Goal: Task Accomplishment & Management: Manage account settings

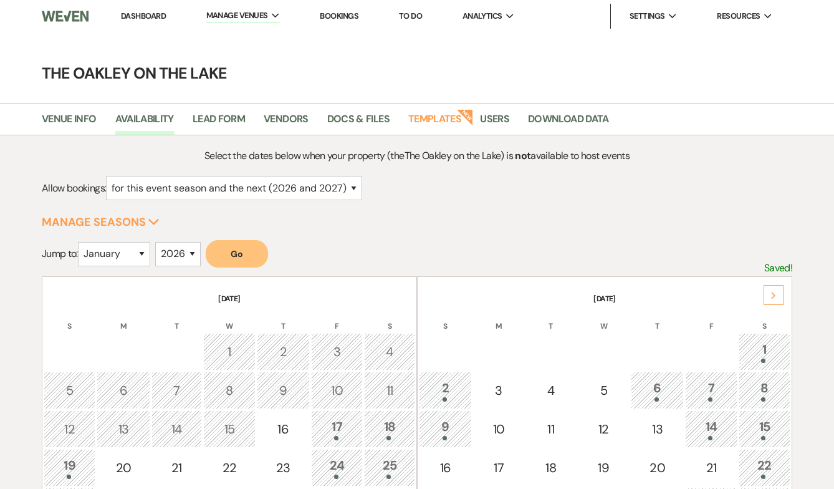
click at [339, 18] on link "Bookings" at bounding box center [339, 16] width 39 height 11
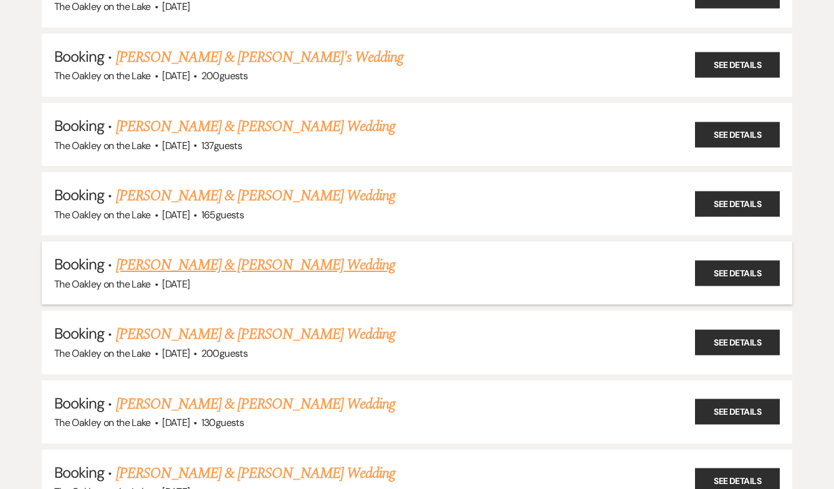
scroll to position [563, 0]
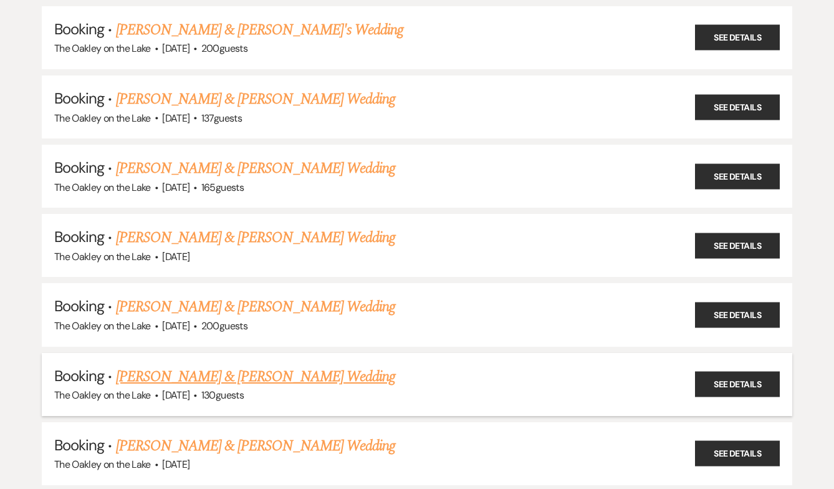
click at [246, 367] on link "[PERSON_NAME] & [PERSON_NAME] Wedding" at bounding box center [255, 376] width 279 height 22
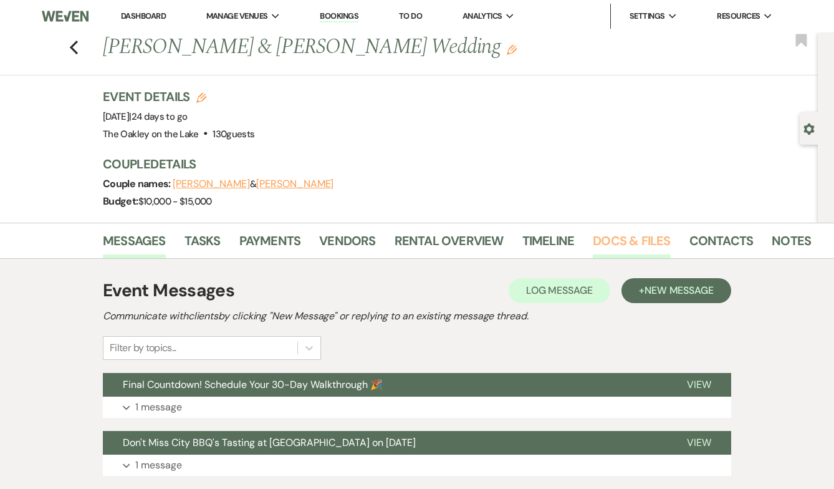
click at [634, 244] on link "Docs & Files" at bounding box center [631, 244] width 77 height 27
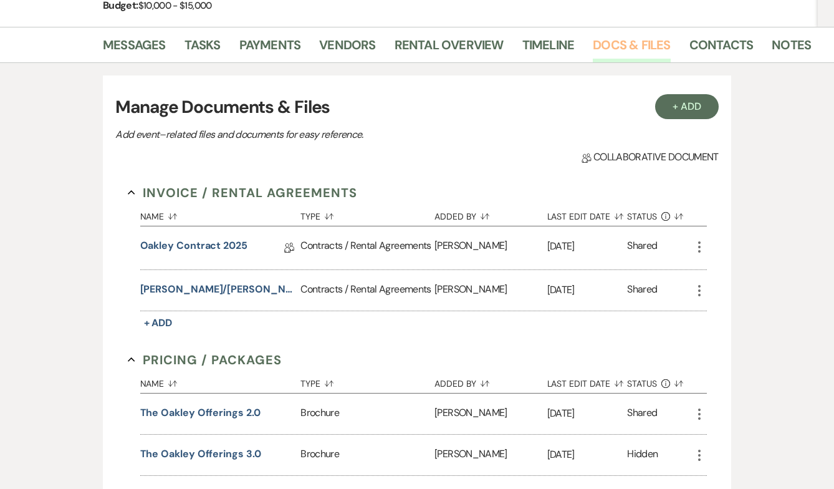
scroll to position [201, 0]
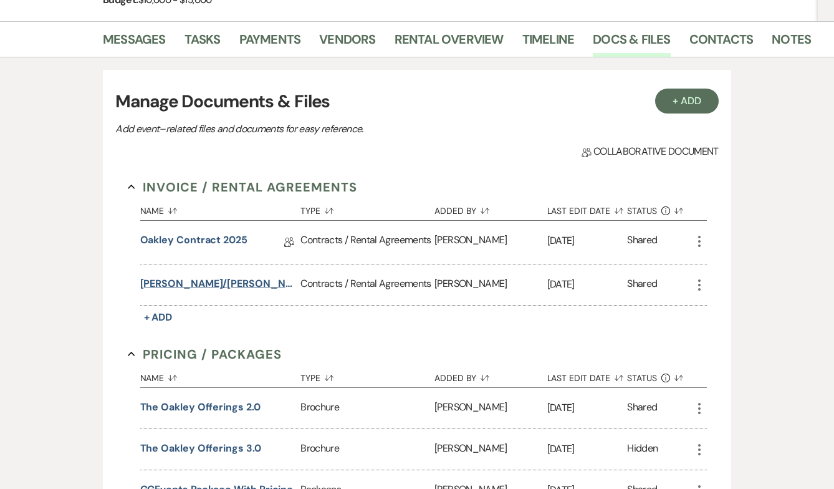
click at [234, 285] on button "[PERSON_NAME]/[PERSON_NAME] Oakley Contract 2025" at bounding box center [218, 283] width 156 height 15
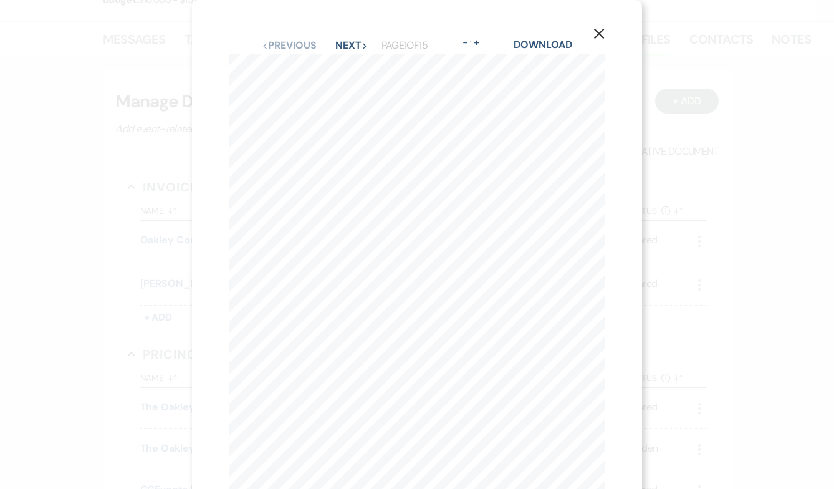
click at [161, 302] on div "X Previous Previous Next Next Page 1 of 15 - Zoom + Download The Oakley Rental …" at bounding box center [417, 244] width 834 height 489
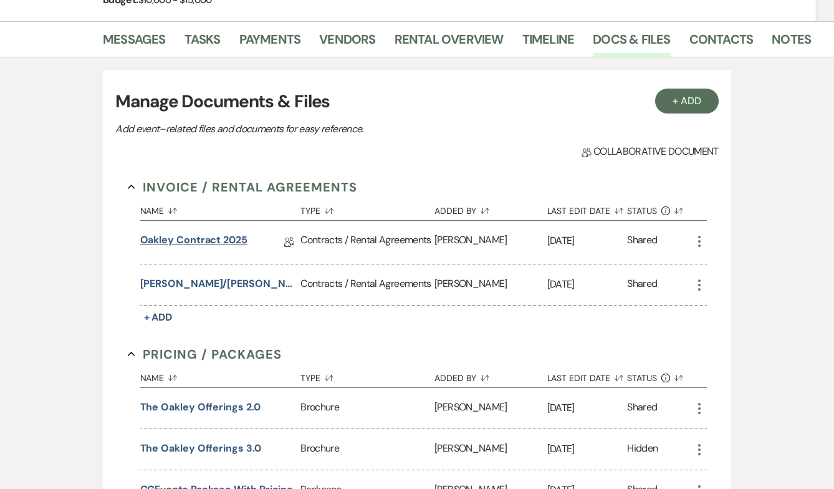
click at [191, 240] on link "Oakley Contract 2025" at bounding box center [193, 241] width 107 height 19
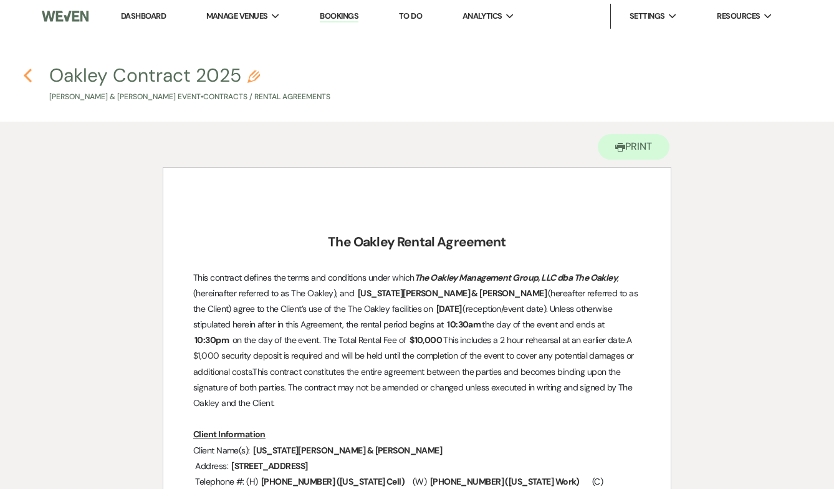
click at [29, 81] on use "button" at bounding box center [28, 76] width 8 height 14
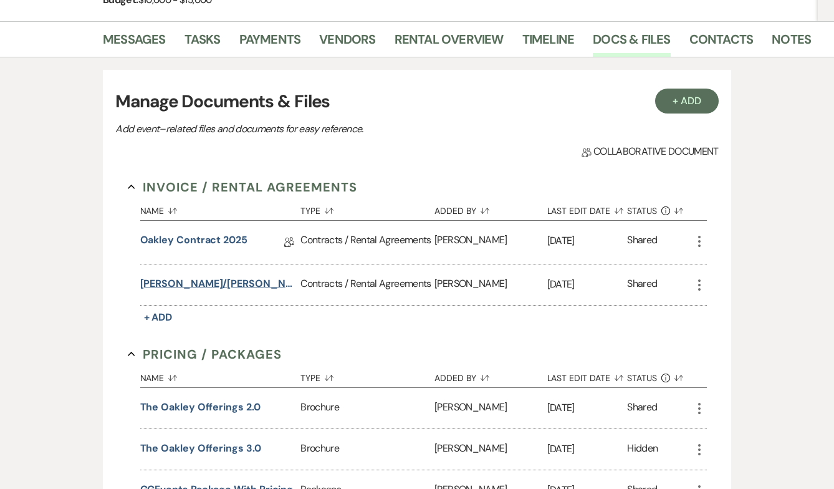
click at [216, 287] on button "[PERSON_NAME]/[PERSON_NAME] Oakley Contract 2025" at bounding box center [218, 283] width 156 height 15
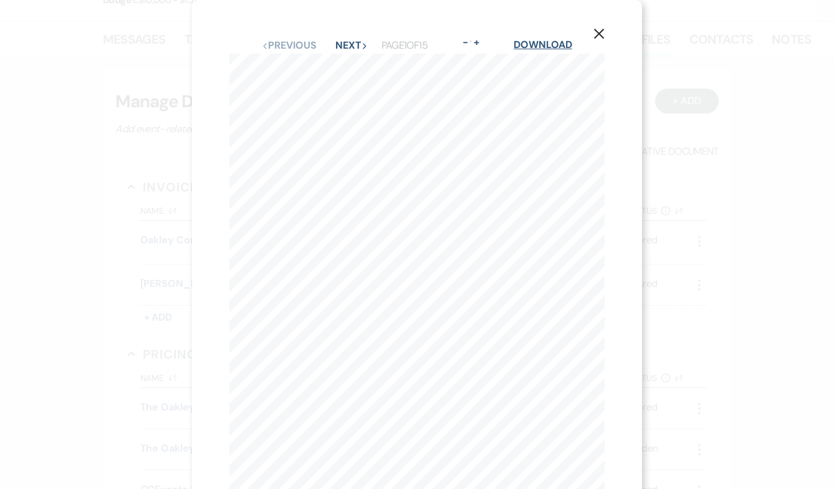
click at [538, 43] on link "Download" at bounding box center [542, 44] width 58 height 13
click at [690, 148] on div "X Previous Previous Next Next Page 1 of 15 - Zoom + Download The Oakley Rental …" at bounding box center [417, 244] width 834 height 489
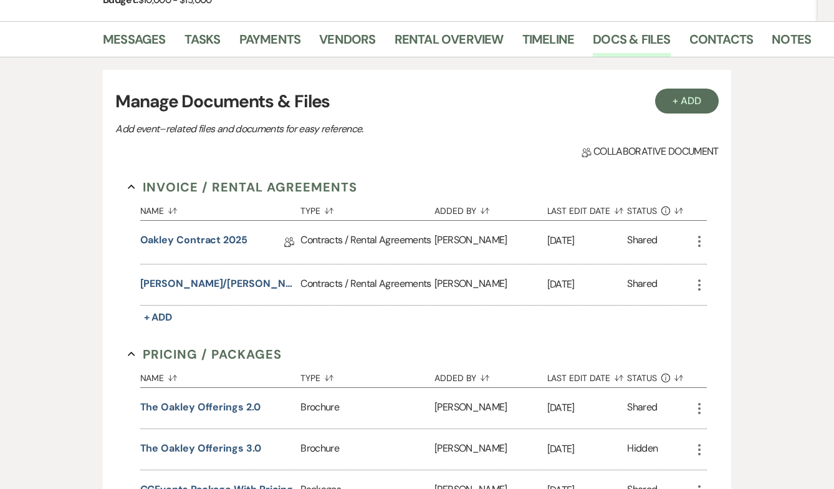
scroll to position [0, 0]
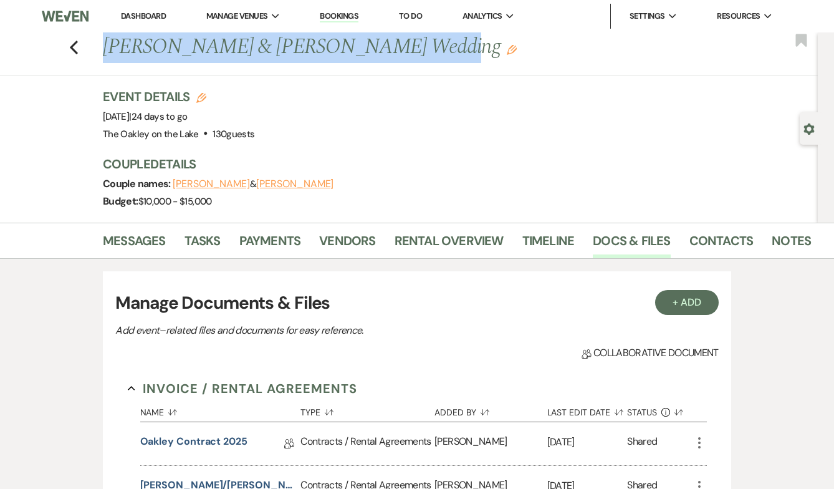
drag, startPoint x: 406, startPoint y: 56, endPoint x: 105, endPoint y: 53, distance: 300.4
click at [105, 54] on h1 "[PERSON_NAME] & [PERSON_NAME] Wedding Edit" at bounding box center [382, 47] width 558 height 30
copy h1 "[PERSON_NAME] & [PERSON_NAME] Wedding"
click at [160, 15] on link "Dashboard" at bounding box center [143, 16] width 45 height 11
